Goal: Task Accomplishment & Management: Complete application form

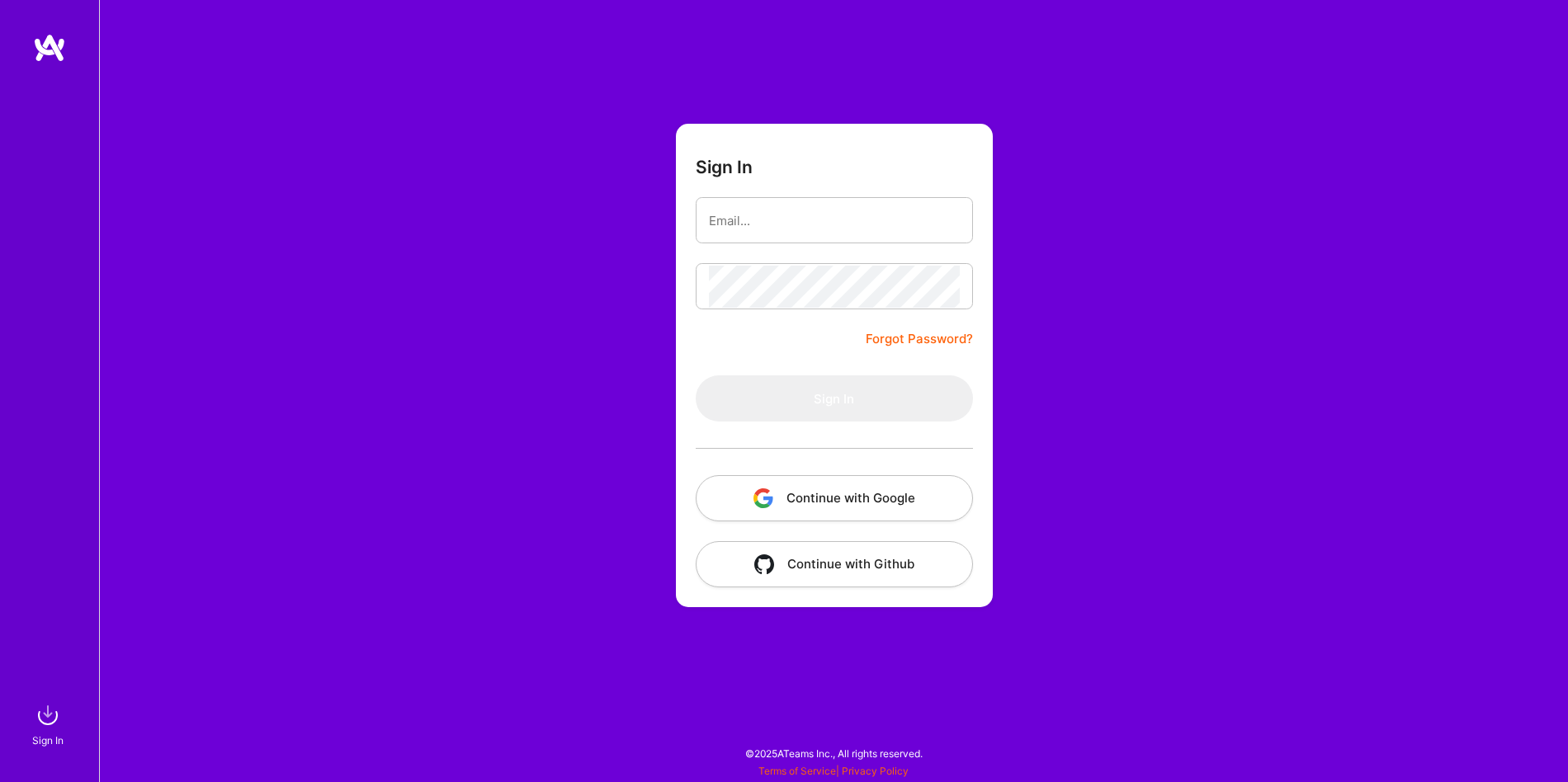
click at [792, 196] on form "Sign In Forgot Password? Sign In Continue with Google Continue with Github" at bounding box center [834, 365] width 316 height 483
click at [792, 210] on input "email" at bounding box center [834, 221] width 251 height 42
type input "[EMAIL_ADDRESS][DOMAIN_NAME]"
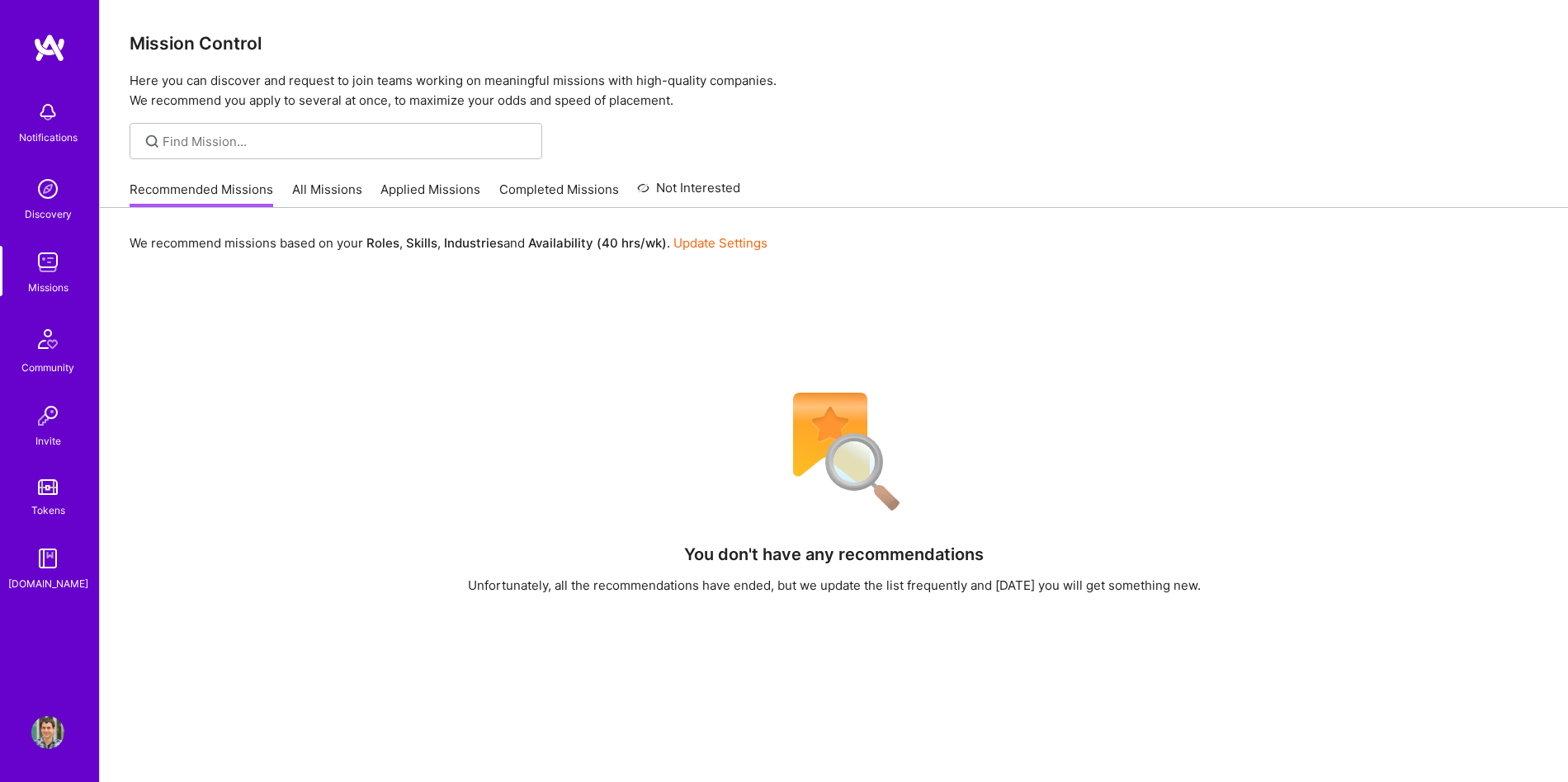
click at [311, 179] on div "Recommended Missions All Missions Applied Missions Completed Missions Not Inter…" at bounding box center [434, 189] width 610 height 35
click at [310, 184] on link "All Missions" at bounding box center [327, 194] width 70 height 27
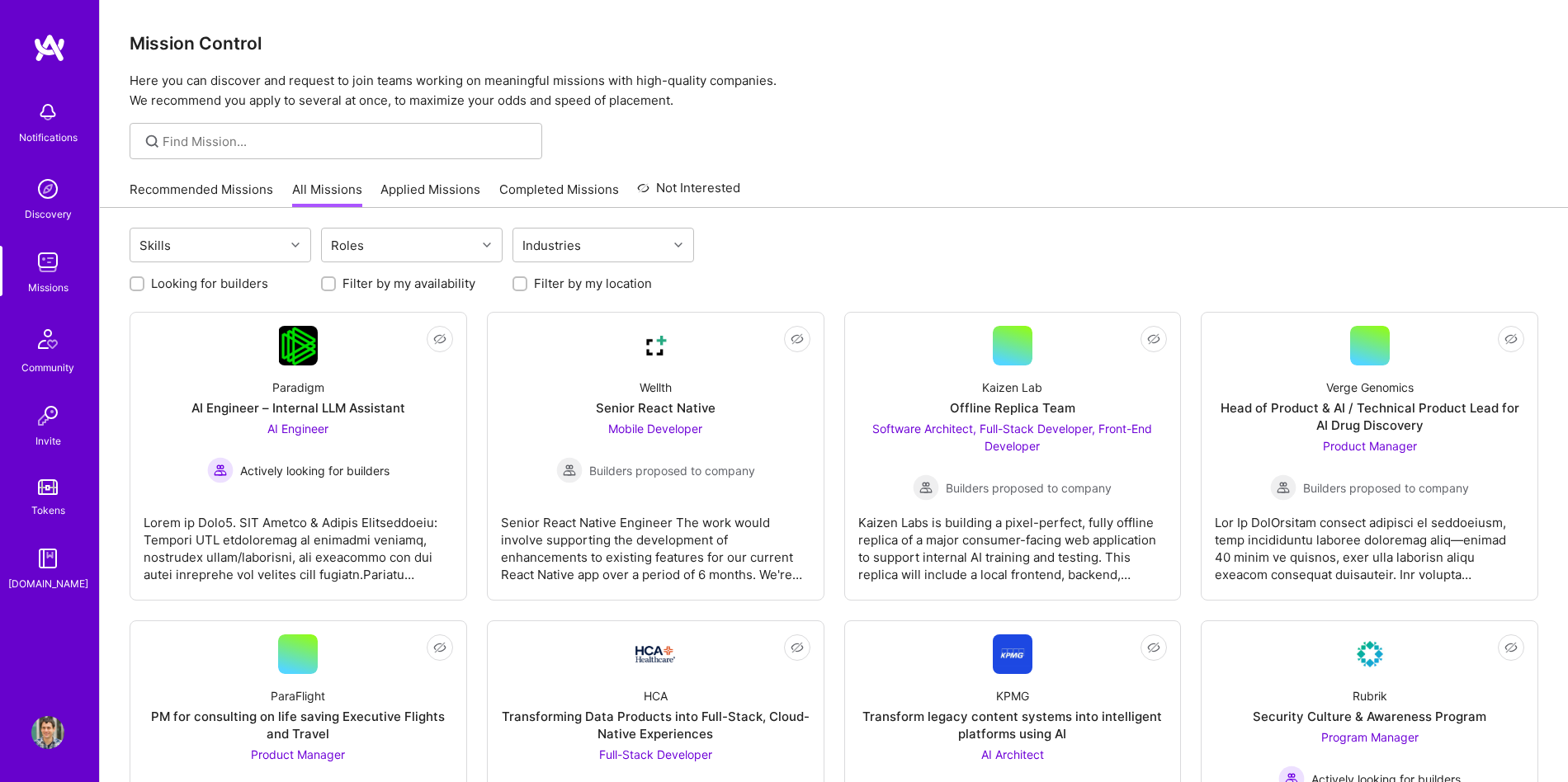
click at [460, 202] on link "Applied Missions" at bounding box center [431, 194] width 100 height 27
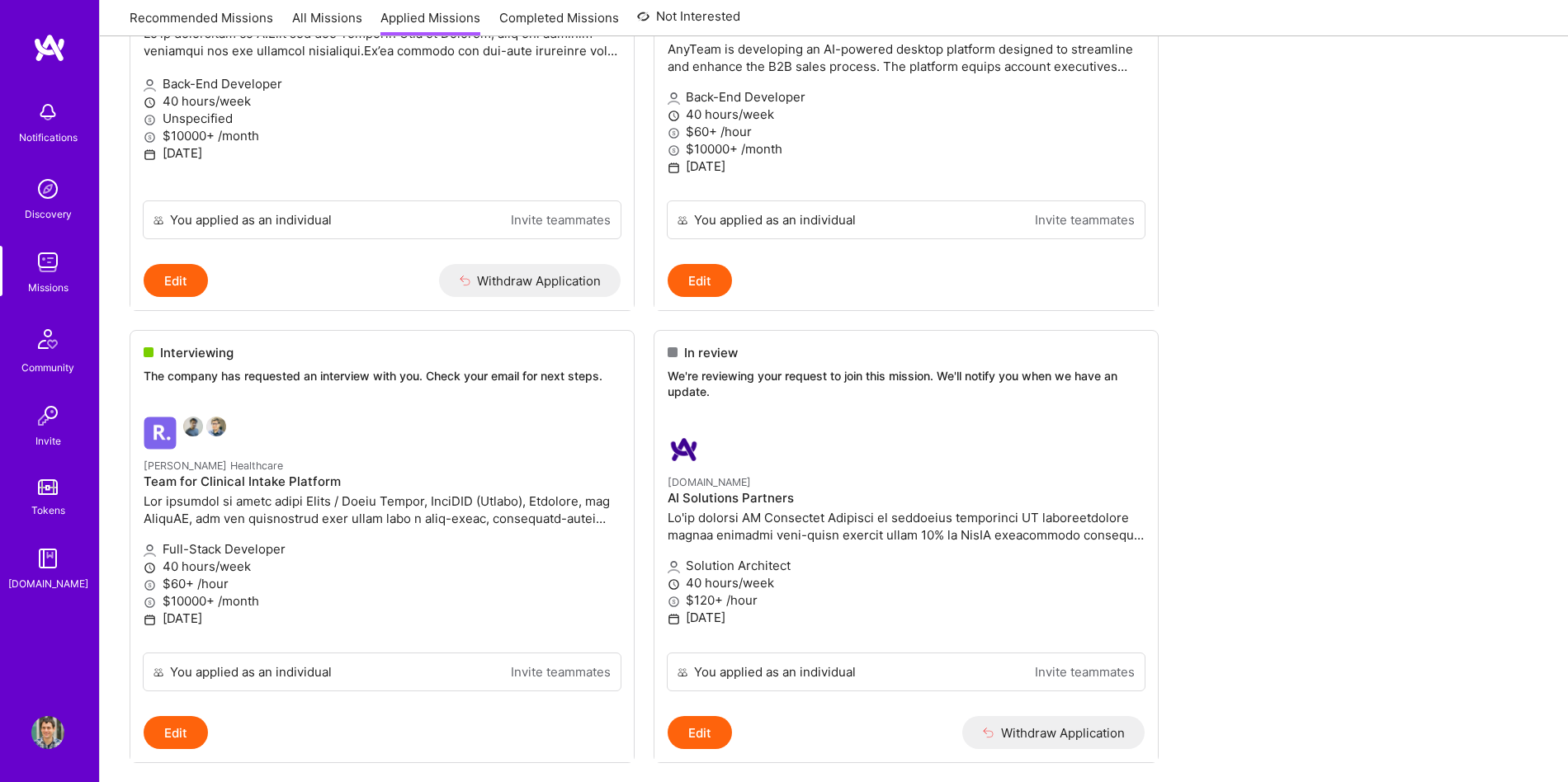
scroll to position [1375, 0]
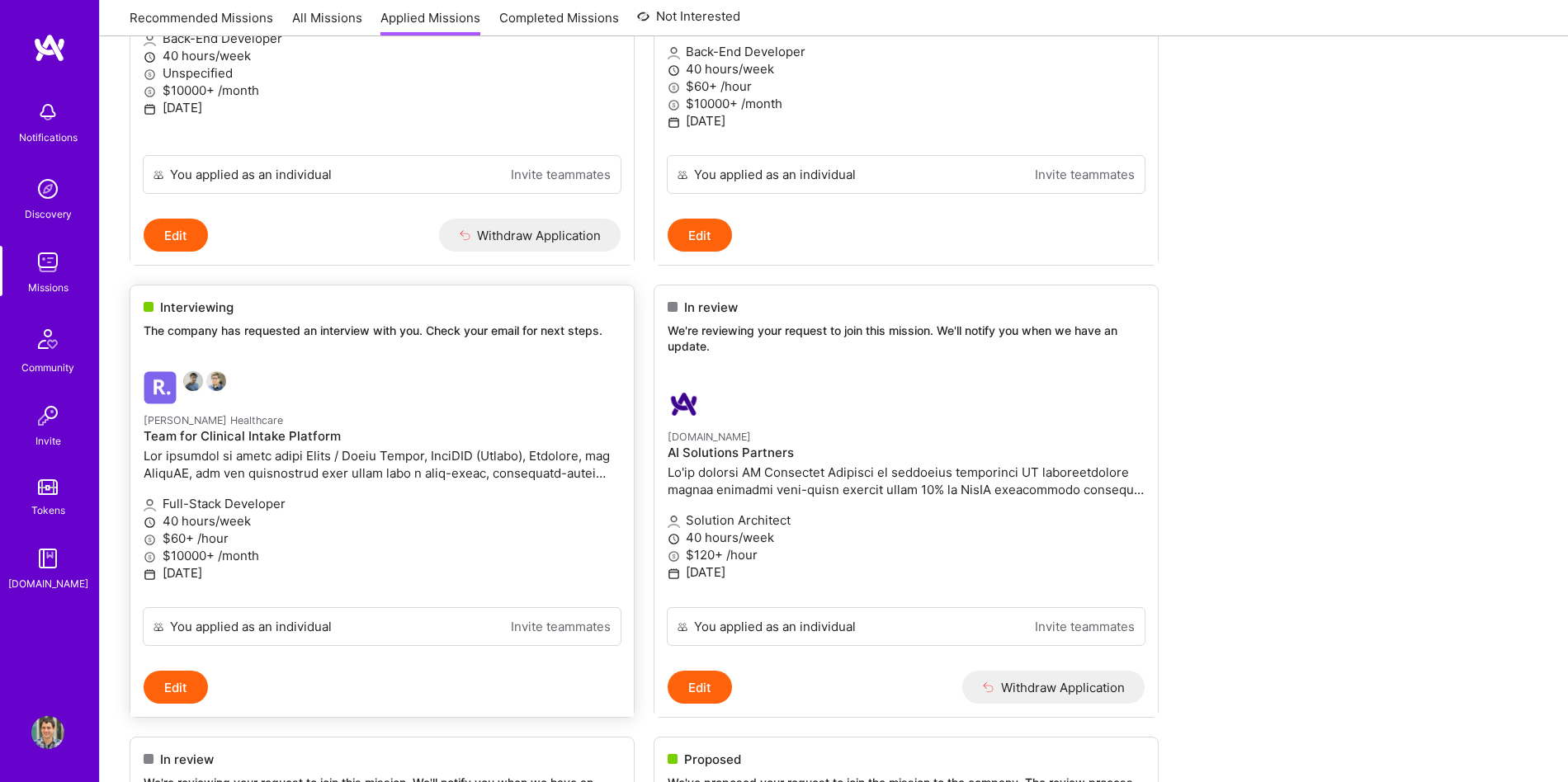
click at [305, 316] on div "Interviewing" at bounding box center [382, 308] width 476 height 18
click at [290, 339] on p "The company has requested an interview with you. Check your email for next step…" at bounding box center [382, 330] width 476 height 17
click at [209, 316] on span "Interviewing" at bounding box center [196, 308] width 73 height 18
click at [166, 695] on button "Edit" at bounding box center [176, 687] width 64 height 33
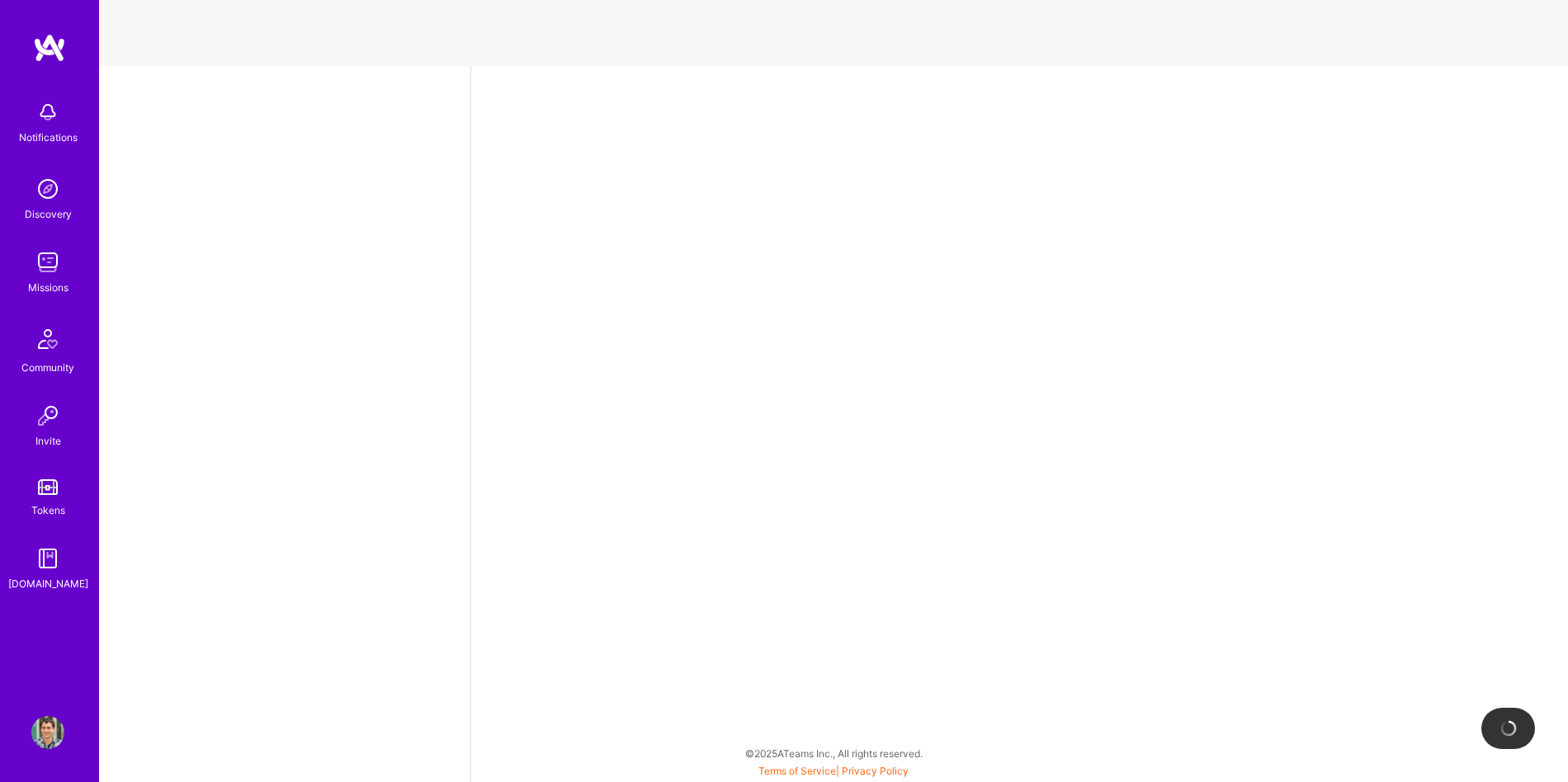
select select "AD"
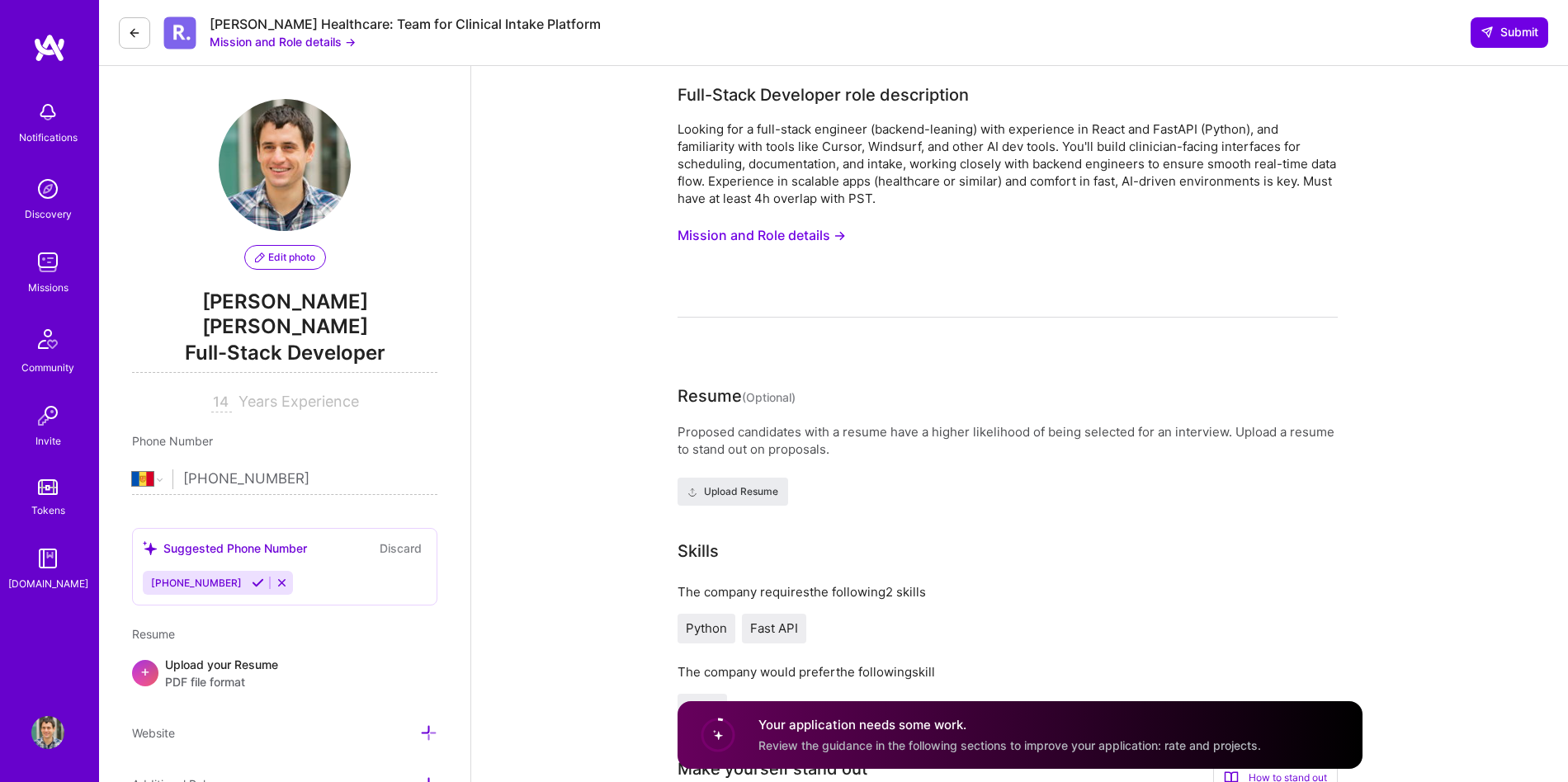
click at [781, 226] on button "Mission and Role details →" at bounding box center [762, 235] width 168 height 30
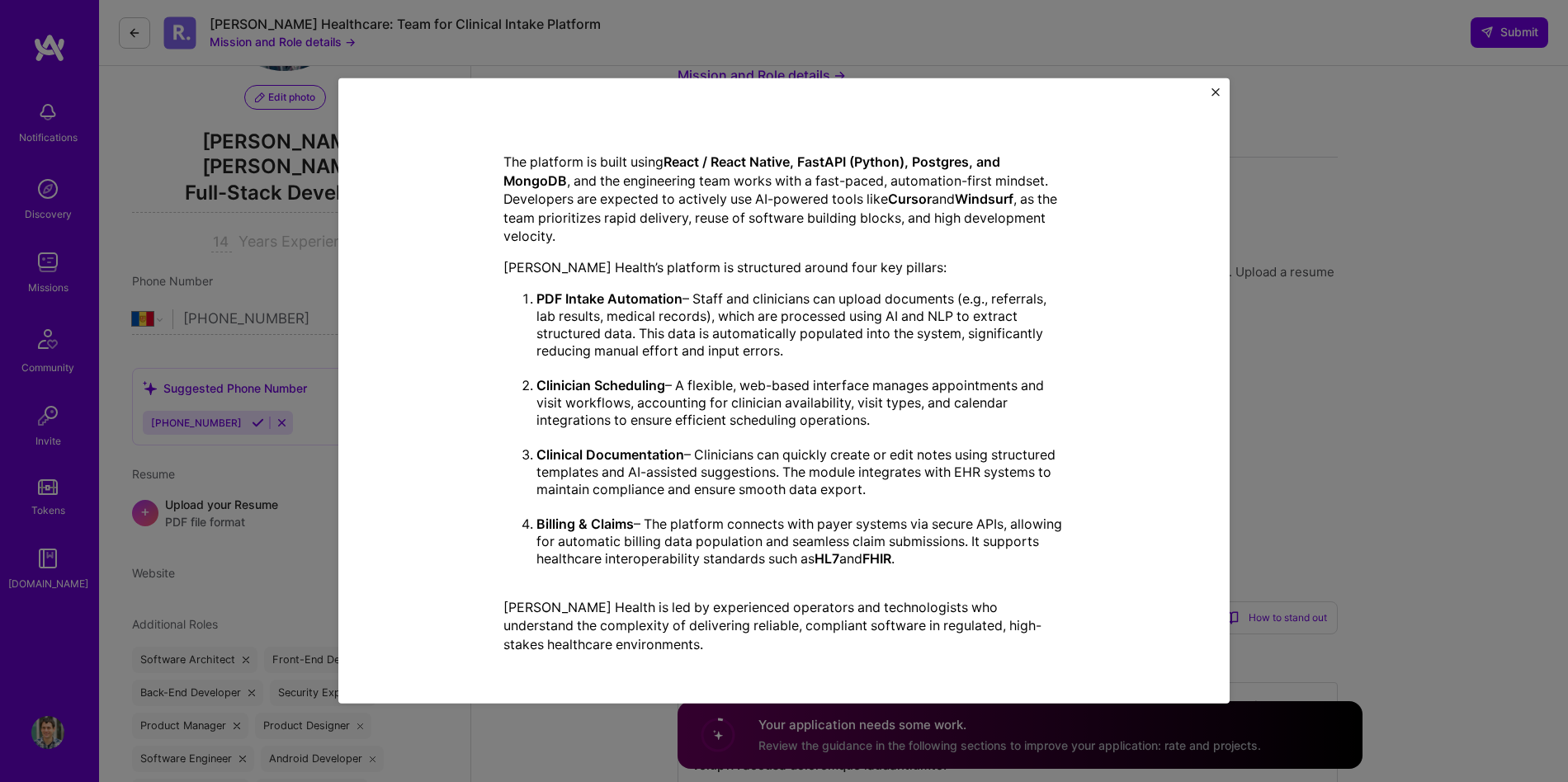
scroll to position [252, 0]
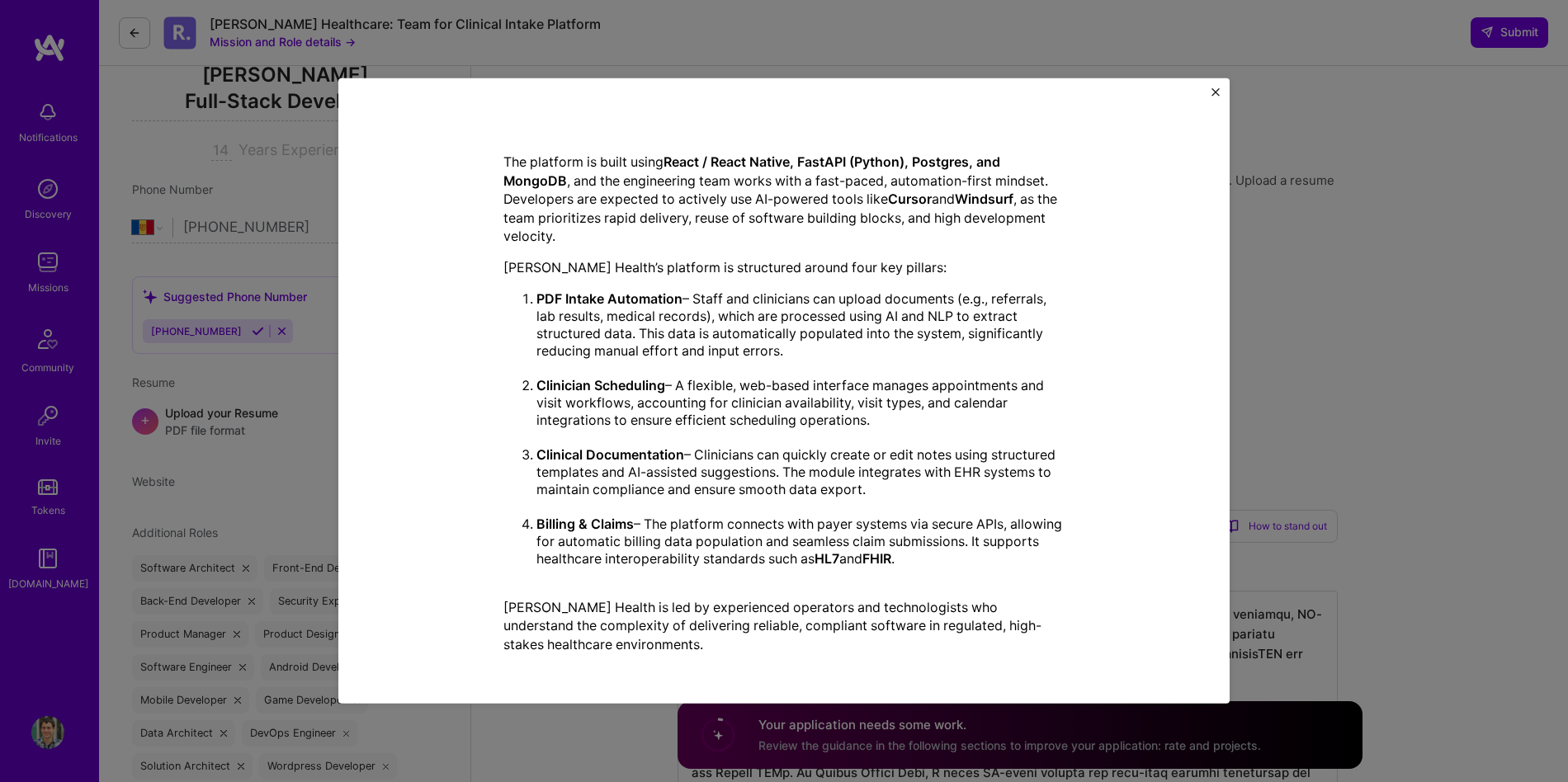
click at [1396, 216] on div "Mission Description and Role Details Full-Stack Developer role description Look…" at bounding box center [784, 391] width 1568 height 782
